Goal: Navigation & Orientation: Find specific page/section

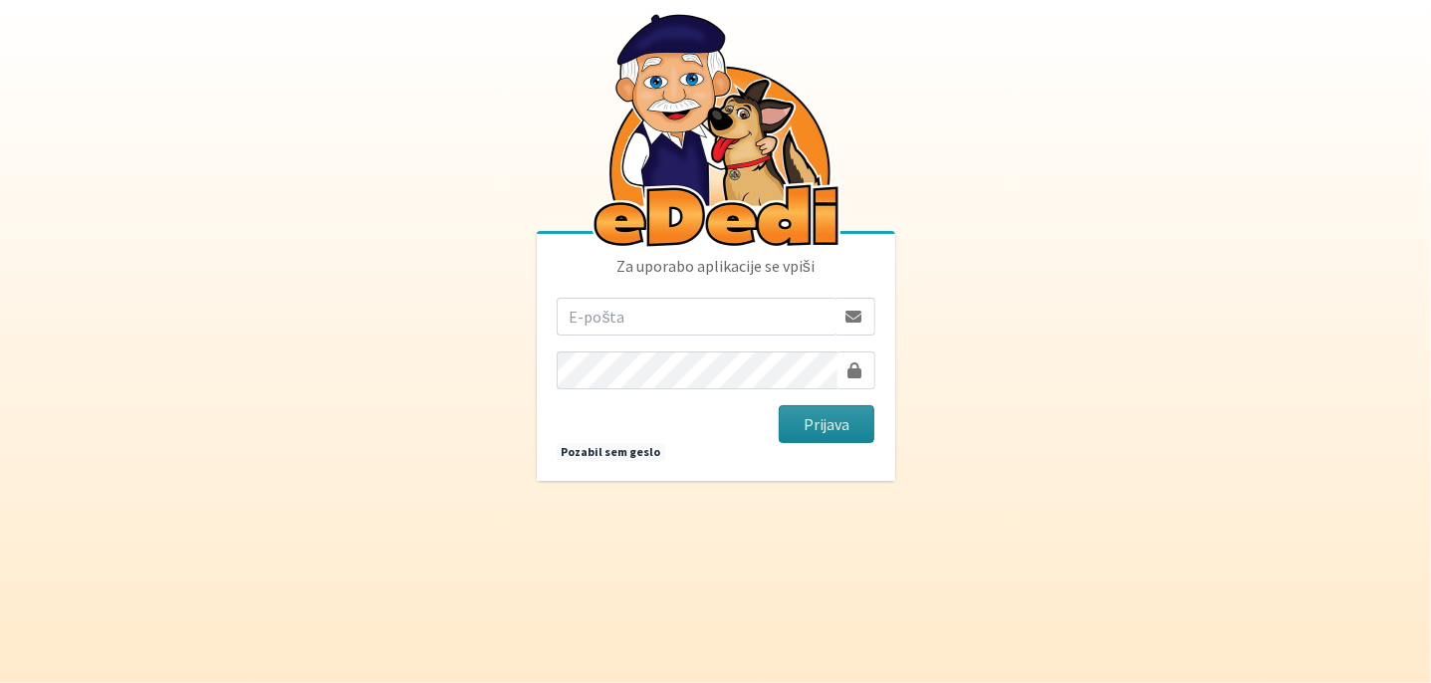
type input "[EMAIL_ADDRESS][DOMAIN_NAME]"
click at [826, 422] on button "Prijava" at bounding box center [827, 424] width 97 height 38
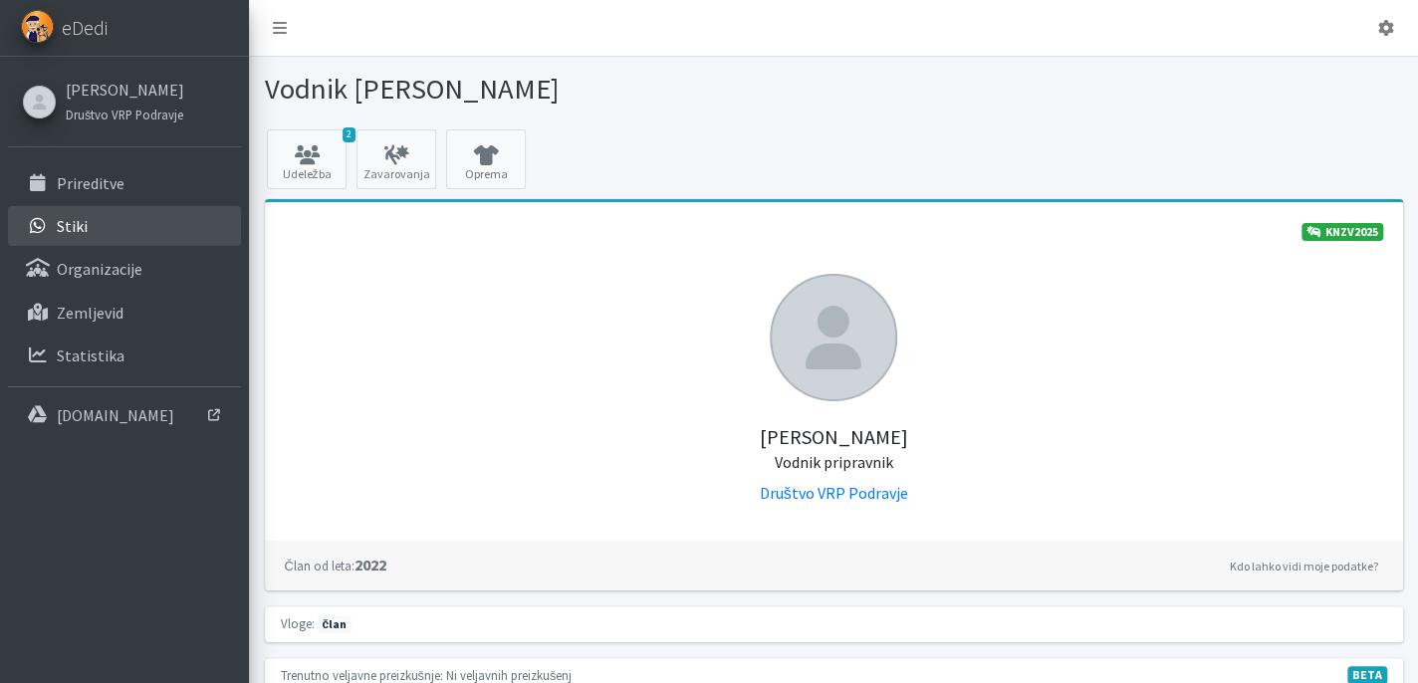
click at [58, 222] on p "Stiki" at bounding box center [72, 226] width 31 height 20
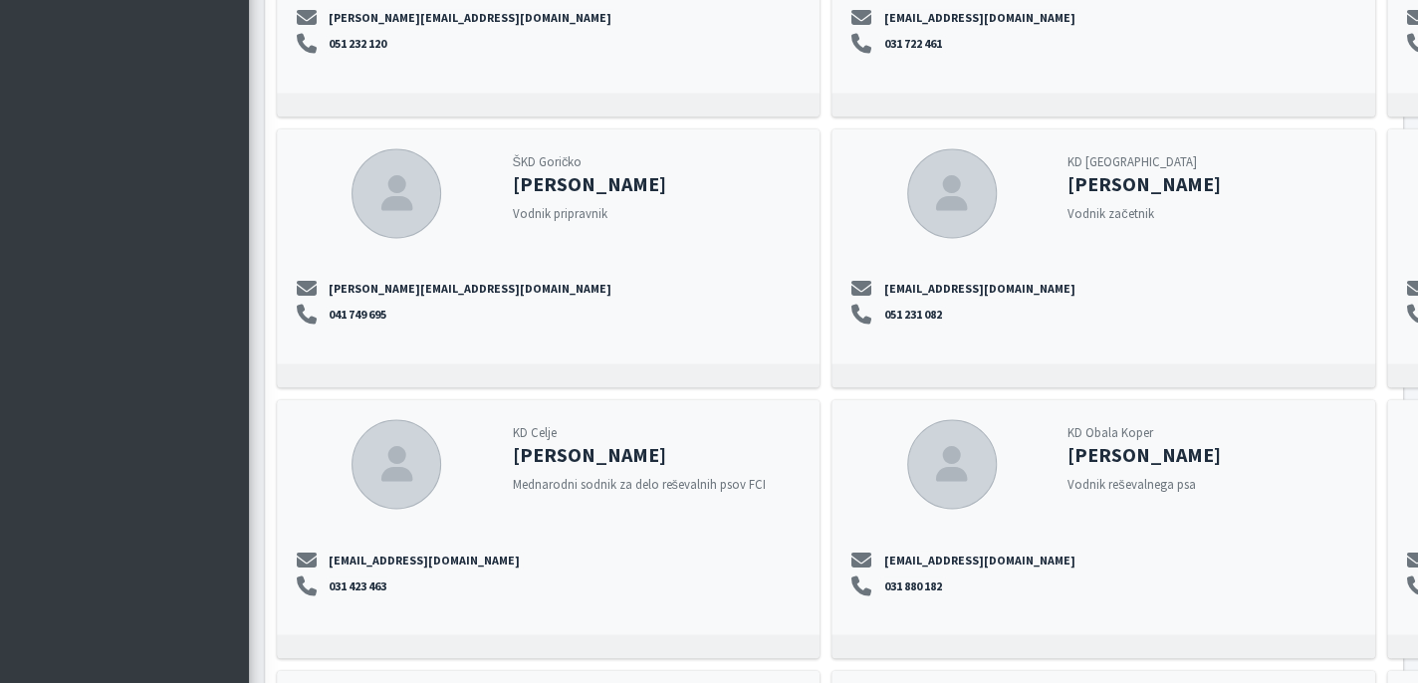
scroll to position [20908, 0]
